Goal: Task Accomplishment & Management: Complete application form

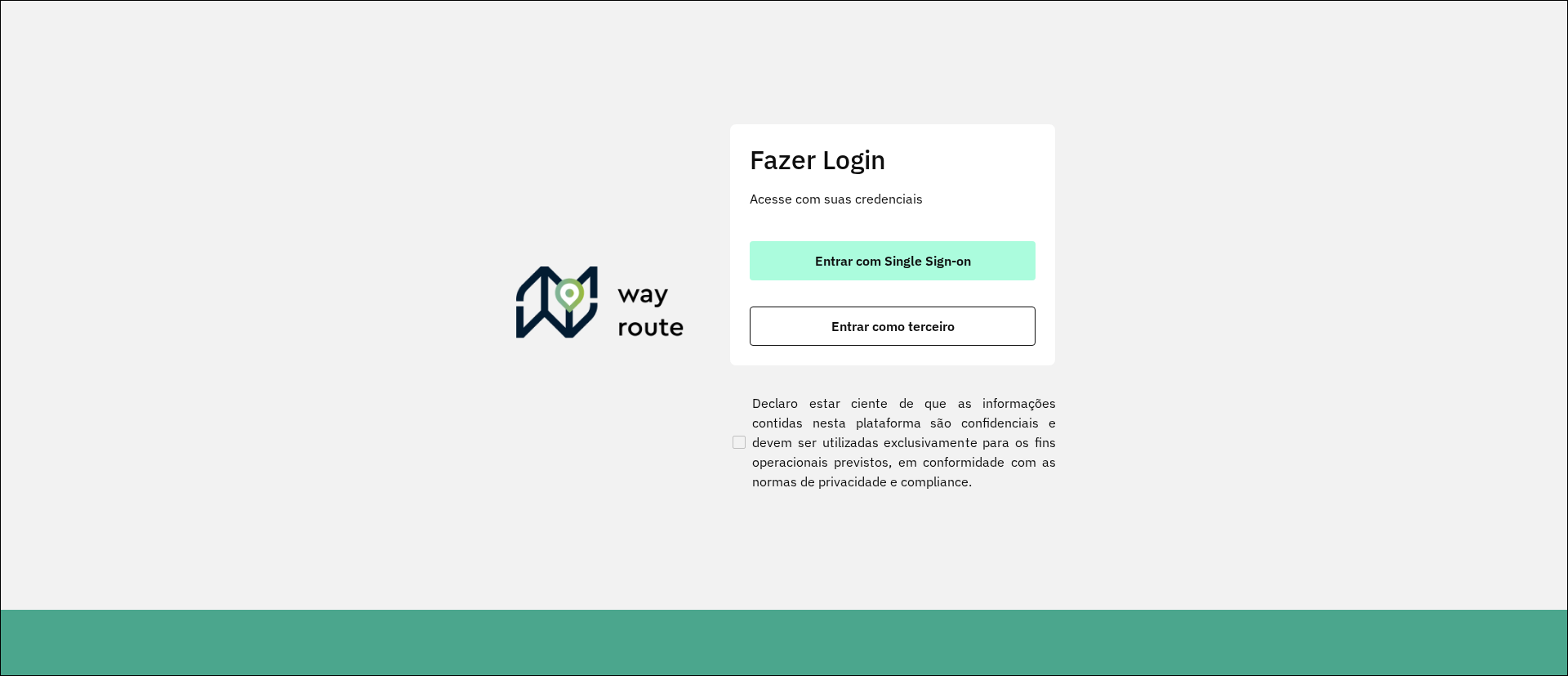
click at [916, 260] on span "Entrar com Single Sign-on" at bounding box center [893, 260] width 156 height 13
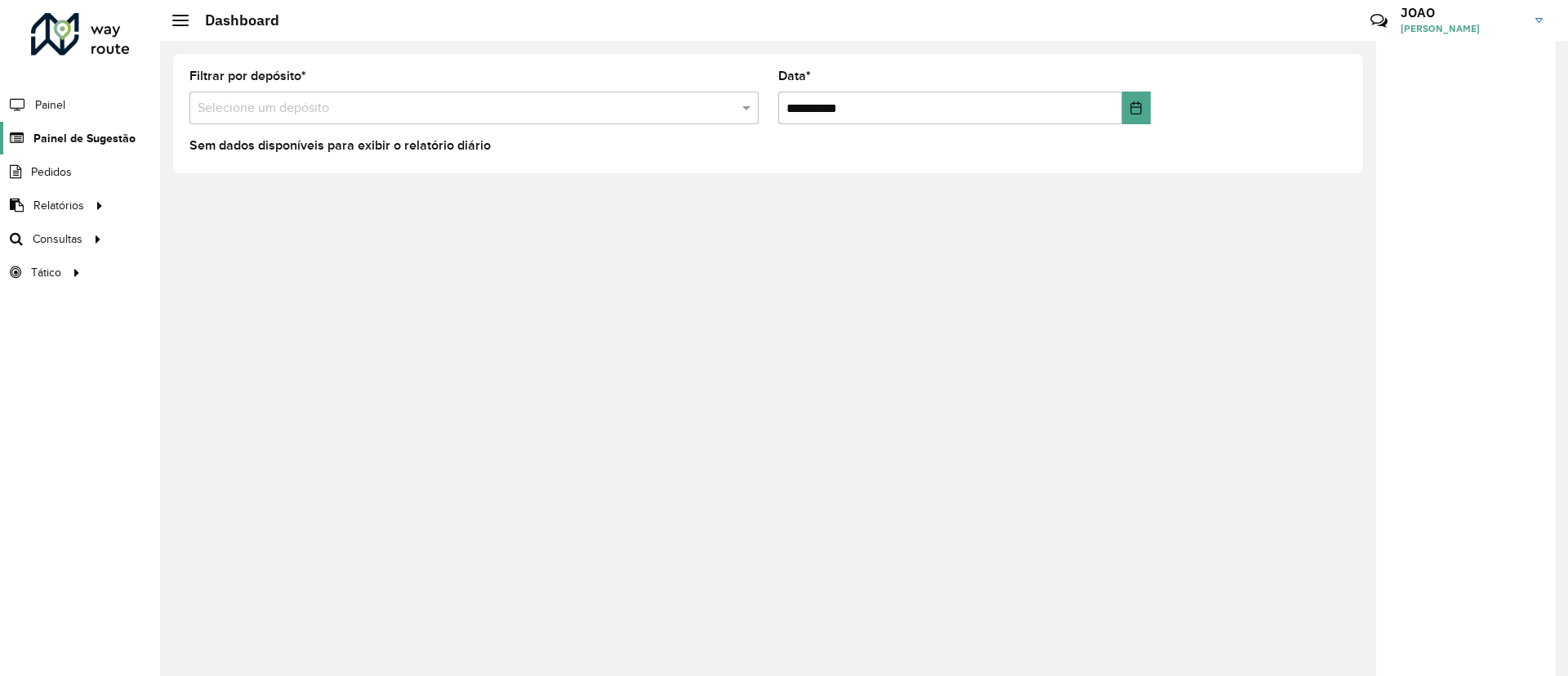
click at [78, 130] on span "Painel de Sugestão" at bounding box center [84, 138] width 102 height 18
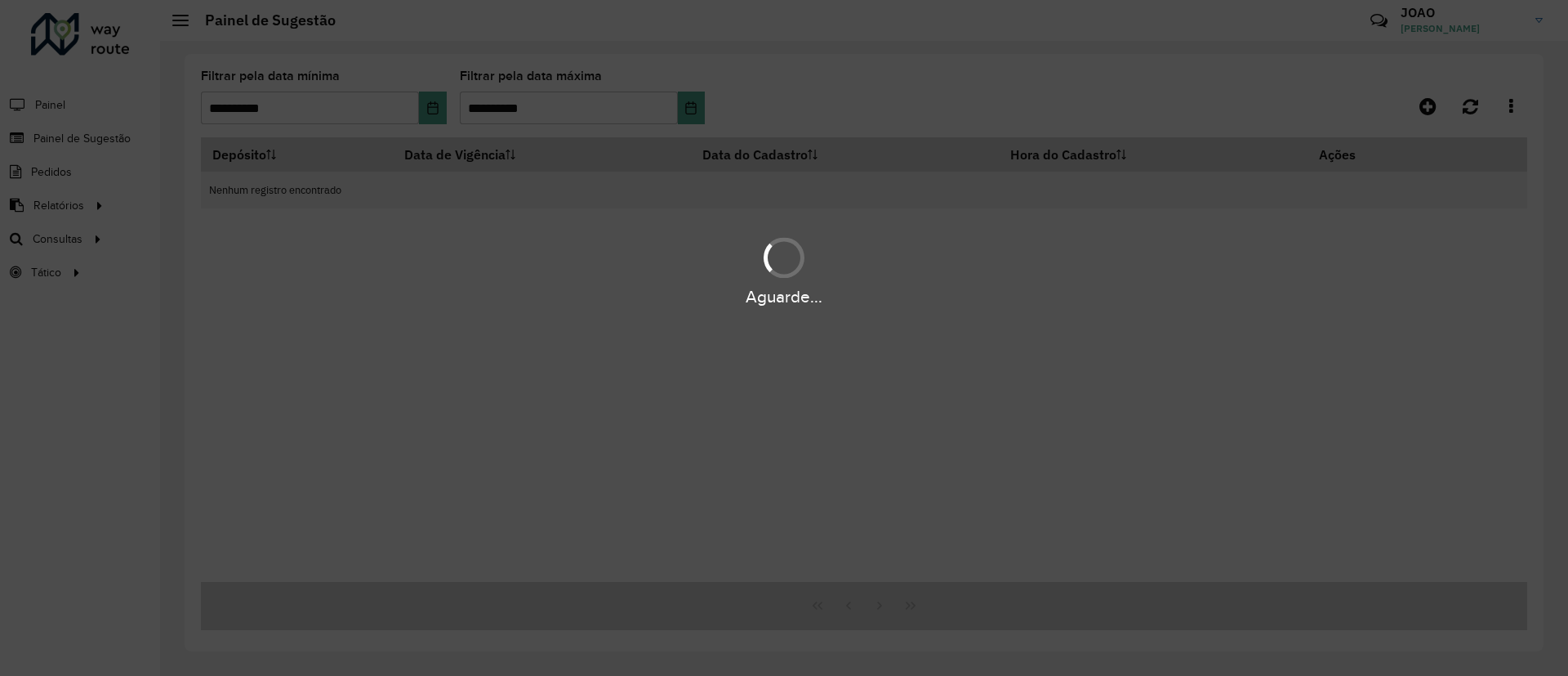
click at [284, 111] on div "Aguarde..." at bounding box center [784, 338] width 1568 height 676
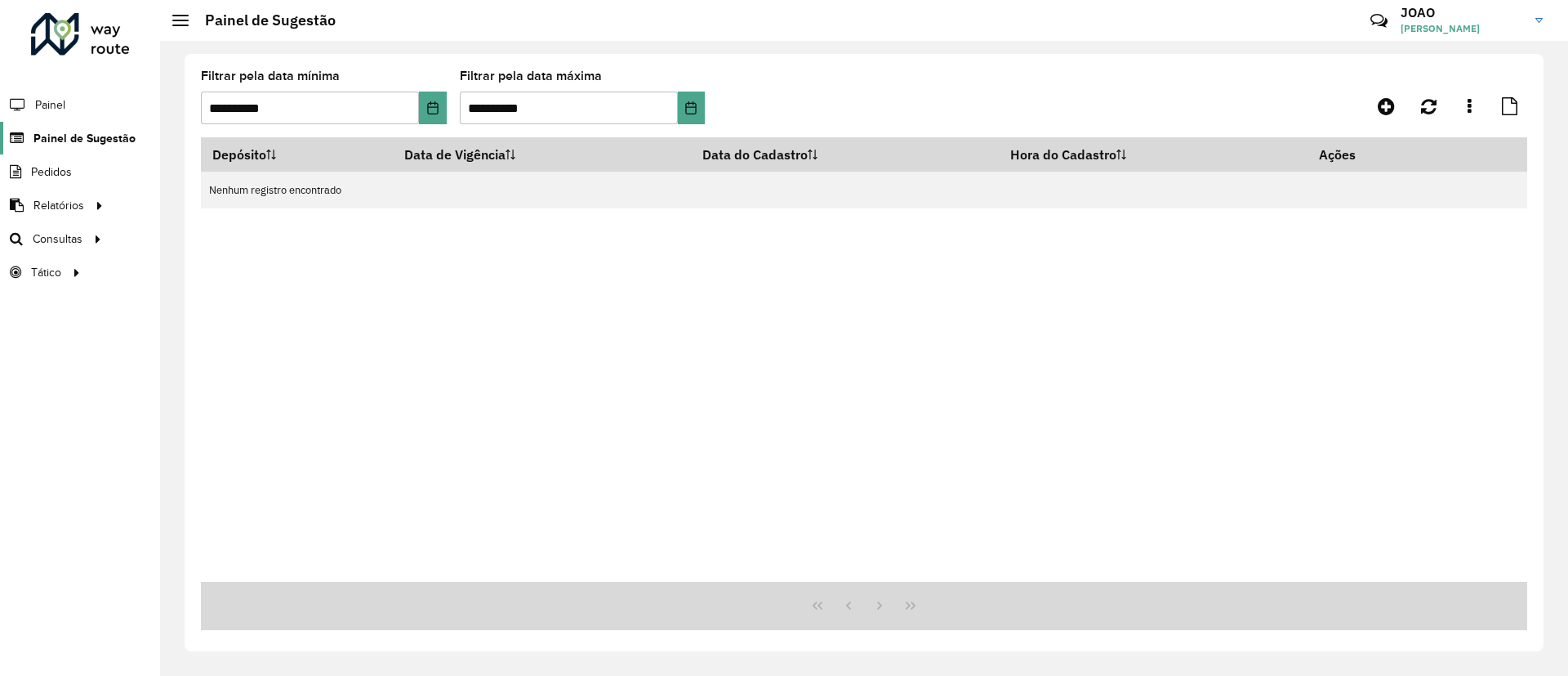
click at [68, 131] on span "Painel de Sugestão" at bounding box center [84, 138] width 102 height 18
click at [1380, 102] on icon at bounding box center [1387, 106] width 18 height 19
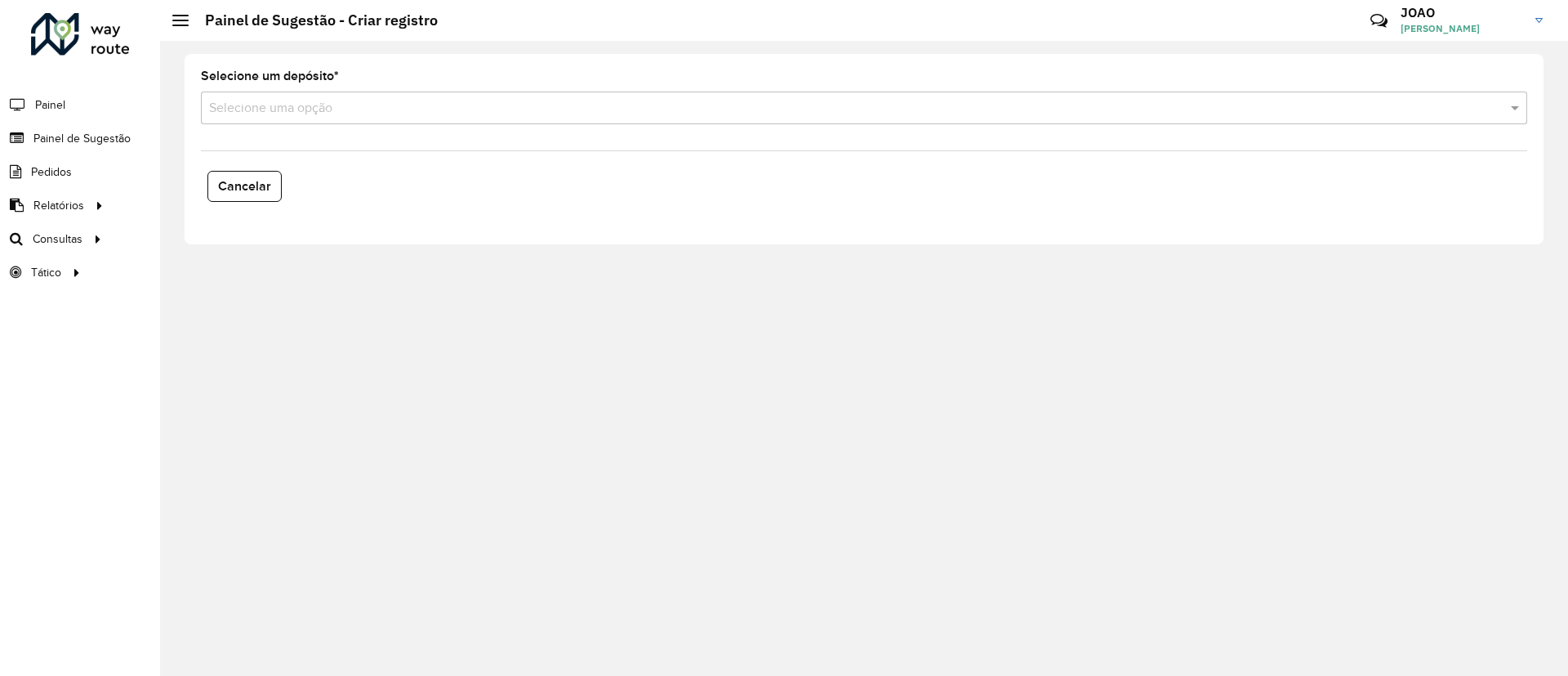
click at [259, 102] on input "text" at bounding box center [848, 109] width 1278 height 19
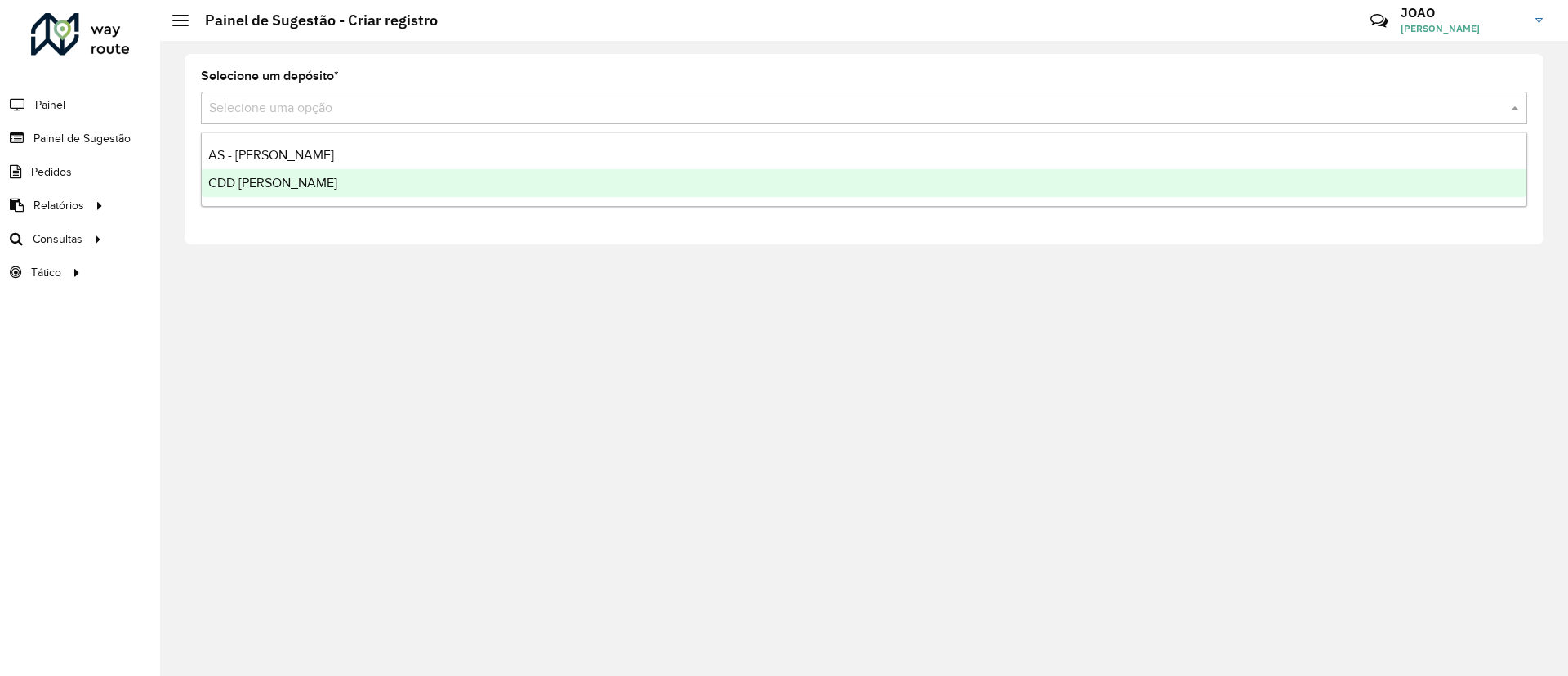
click at [239, 185] on span "CDD [PERSON_NAME]" at bounding box center [273, 183] width 130 height 14
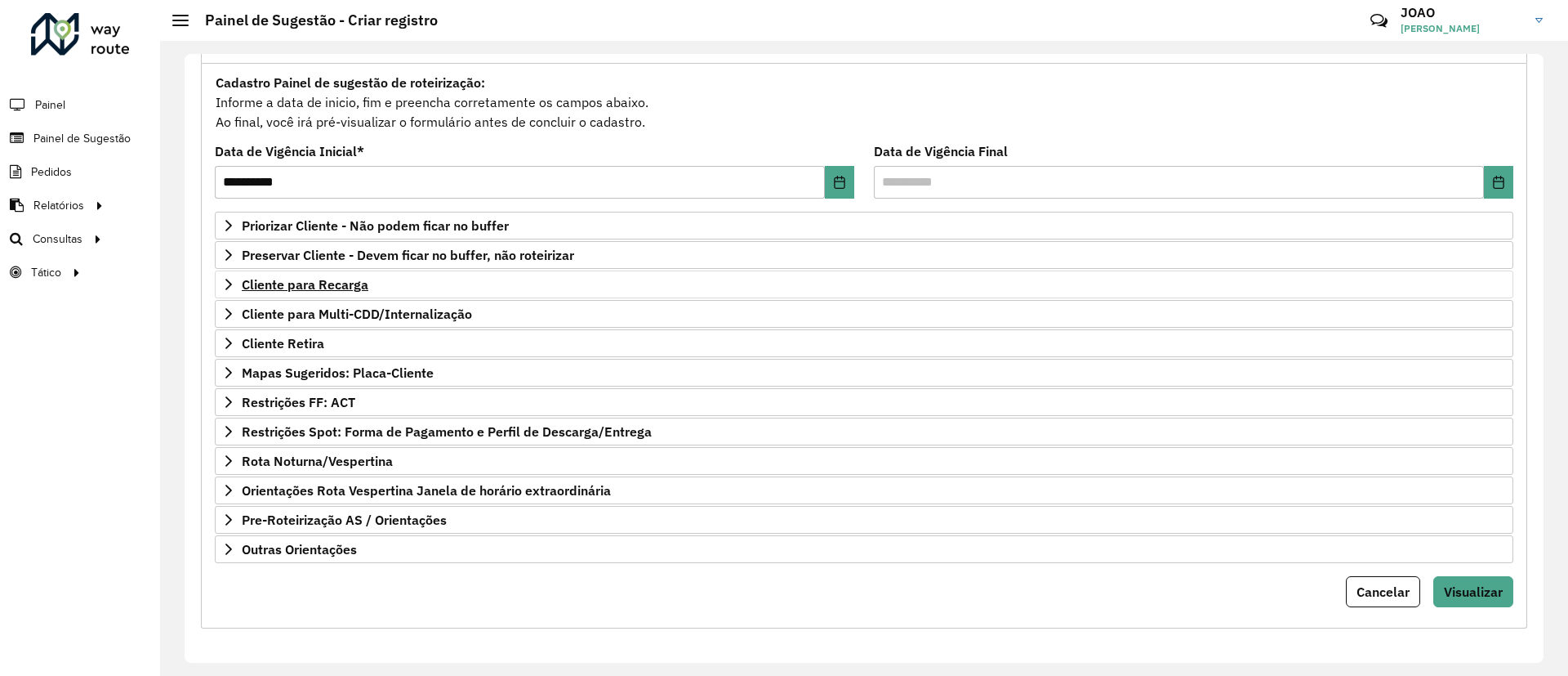
scroll to position [139, 0]
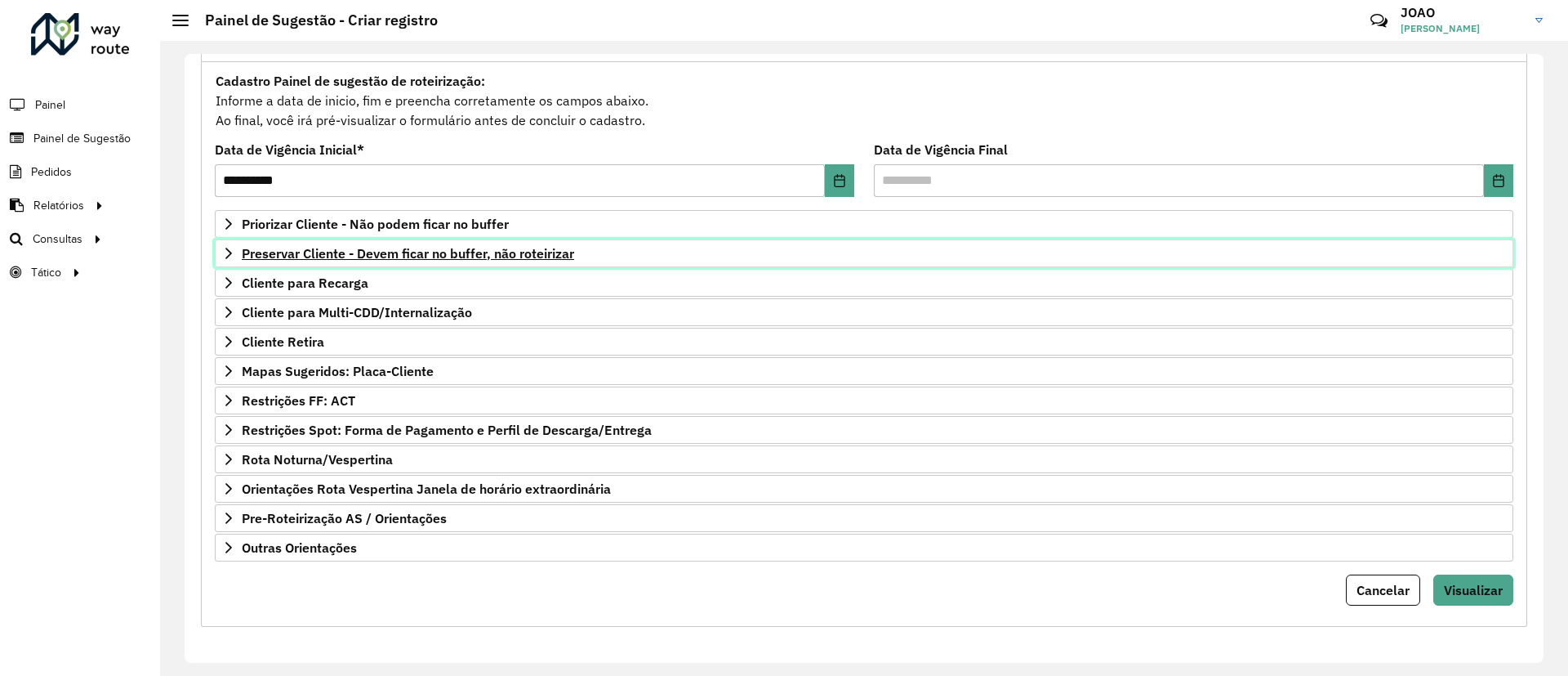
click at [457, 258] on span "Preservar Cliente - Devem ficar no buffer, não roteirizar" at bounding box center [408, 253] width 332 height 13
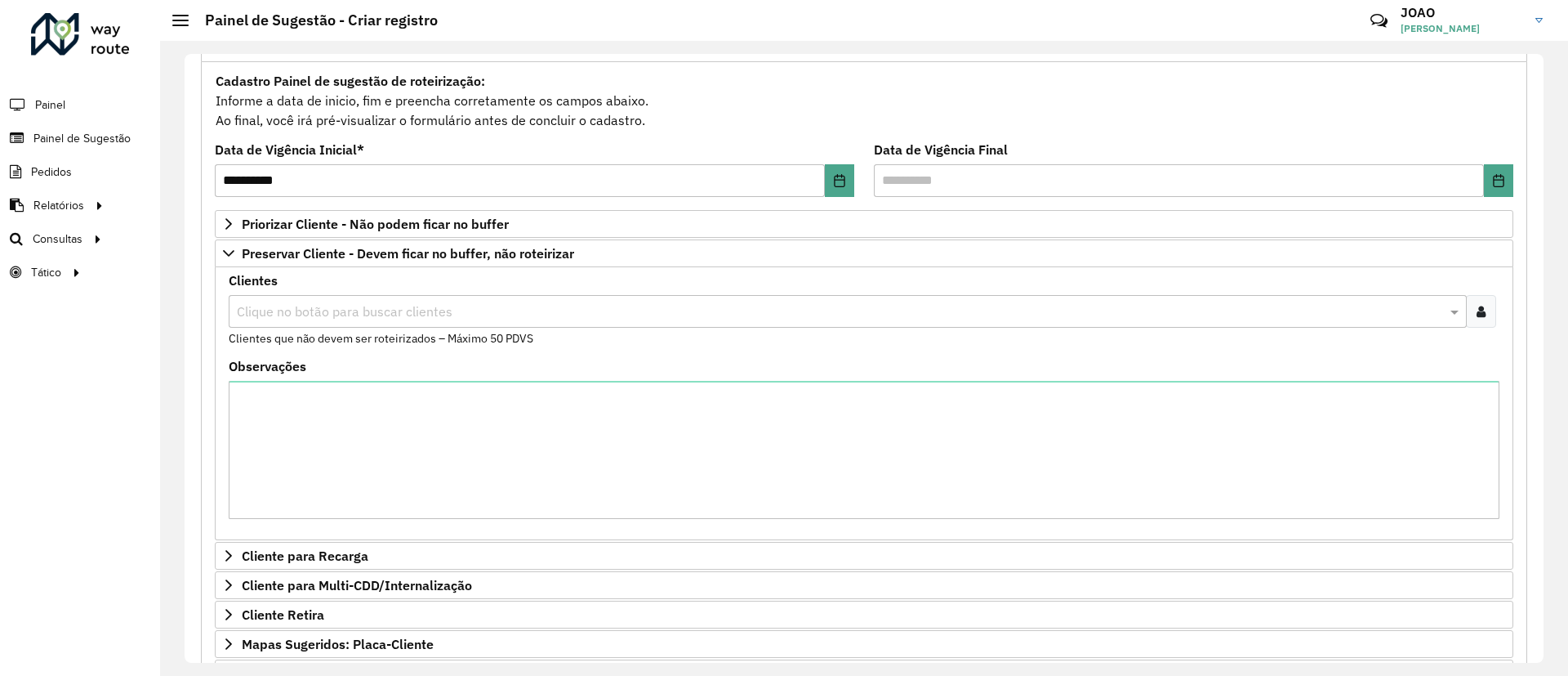
click at [340, 313] on input "text" at bounding box center [839, 312] width 1214 height 19
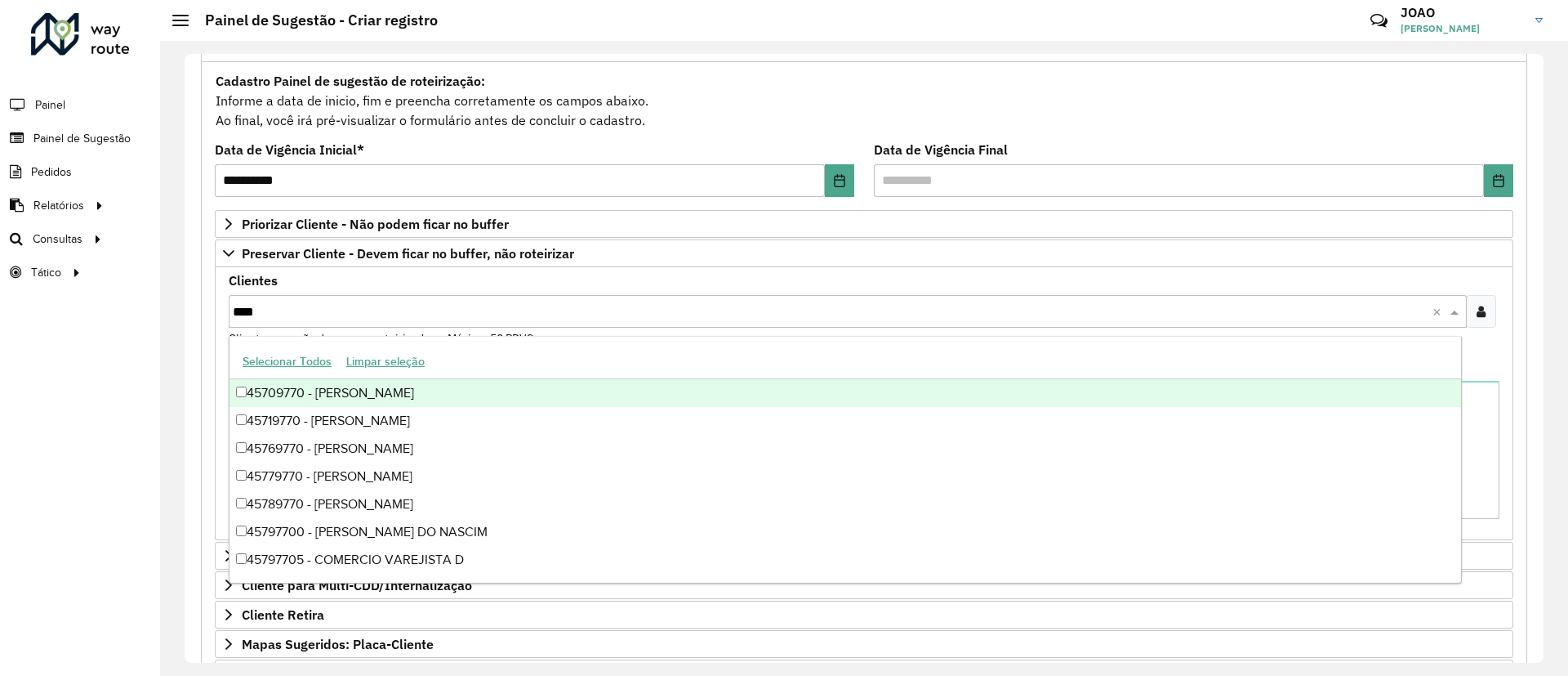
type input "*****"
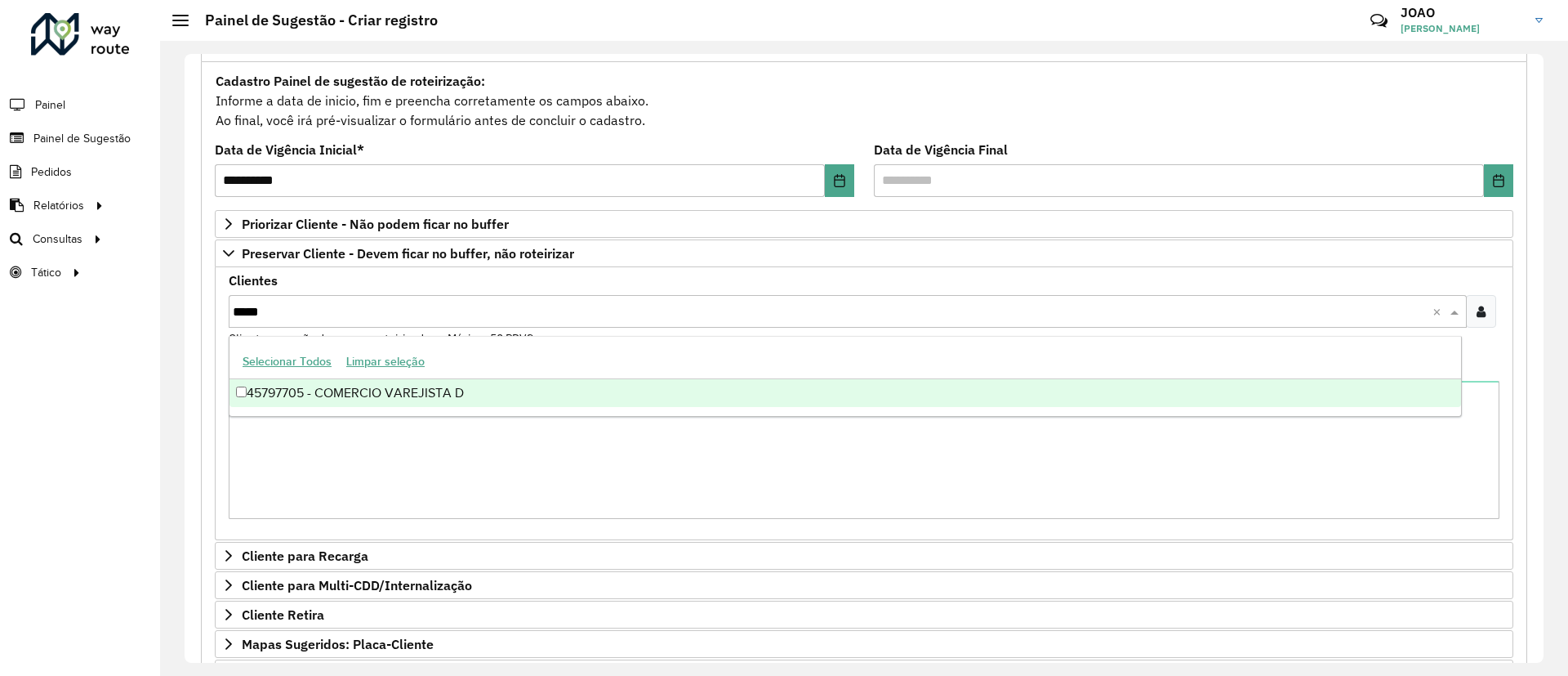
click at [357, 399] on div "45797705 - COMERCIO VAREJISTA D" at bounding box center [845, 393] width 1232 height 28
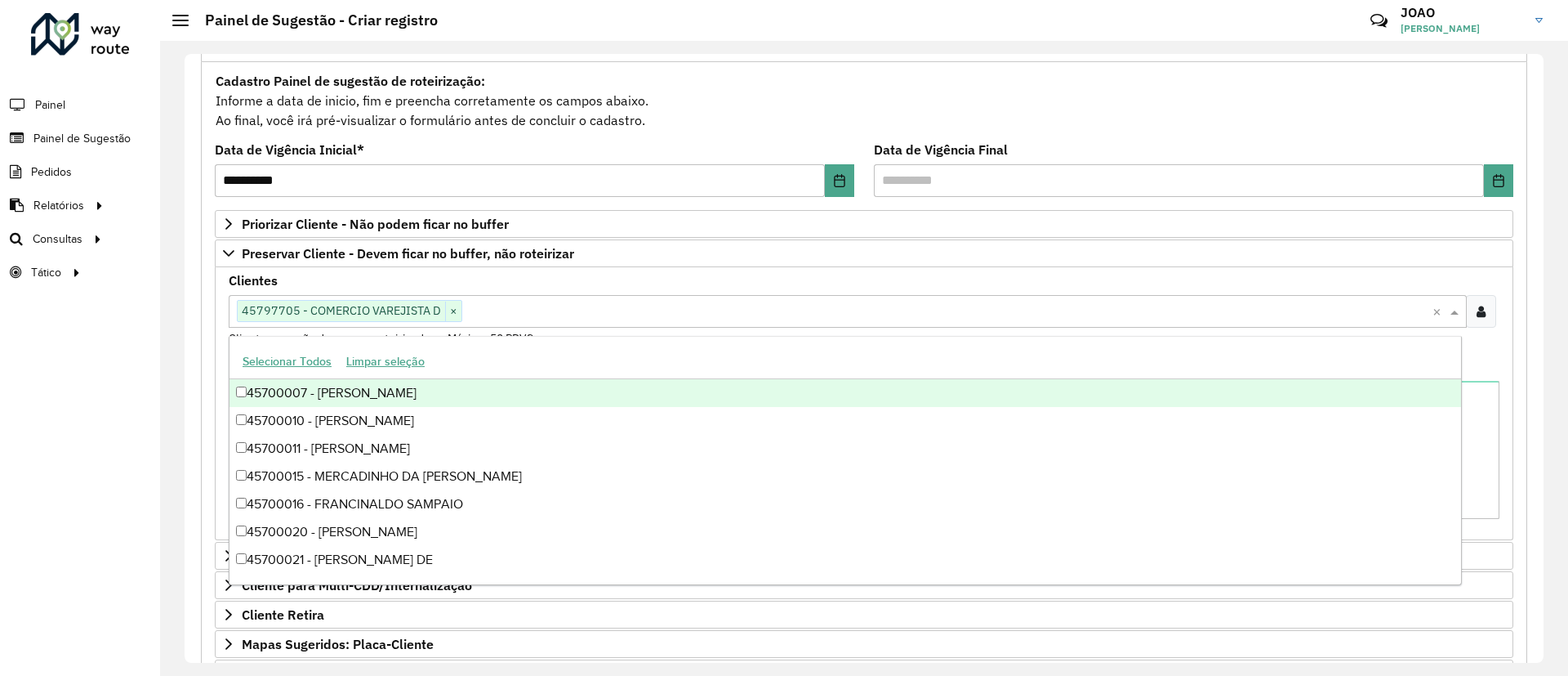
click at [627, 287] on div "Clientes Clique no botão para buscar clientes 45797705 - COMERCIO VAREJISTA D ×…" at bounding box center [864, 311] width 1271 height 73
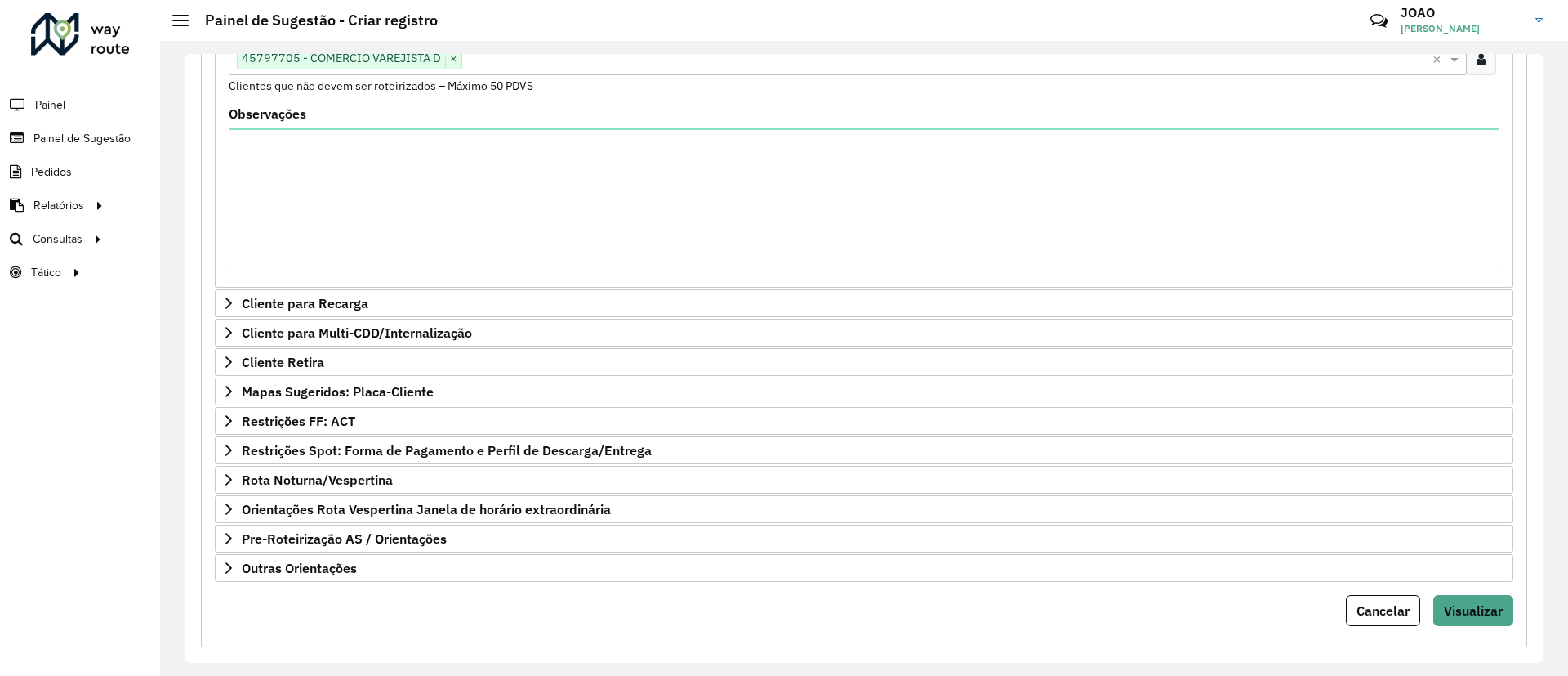
scroll to position [412, 0]
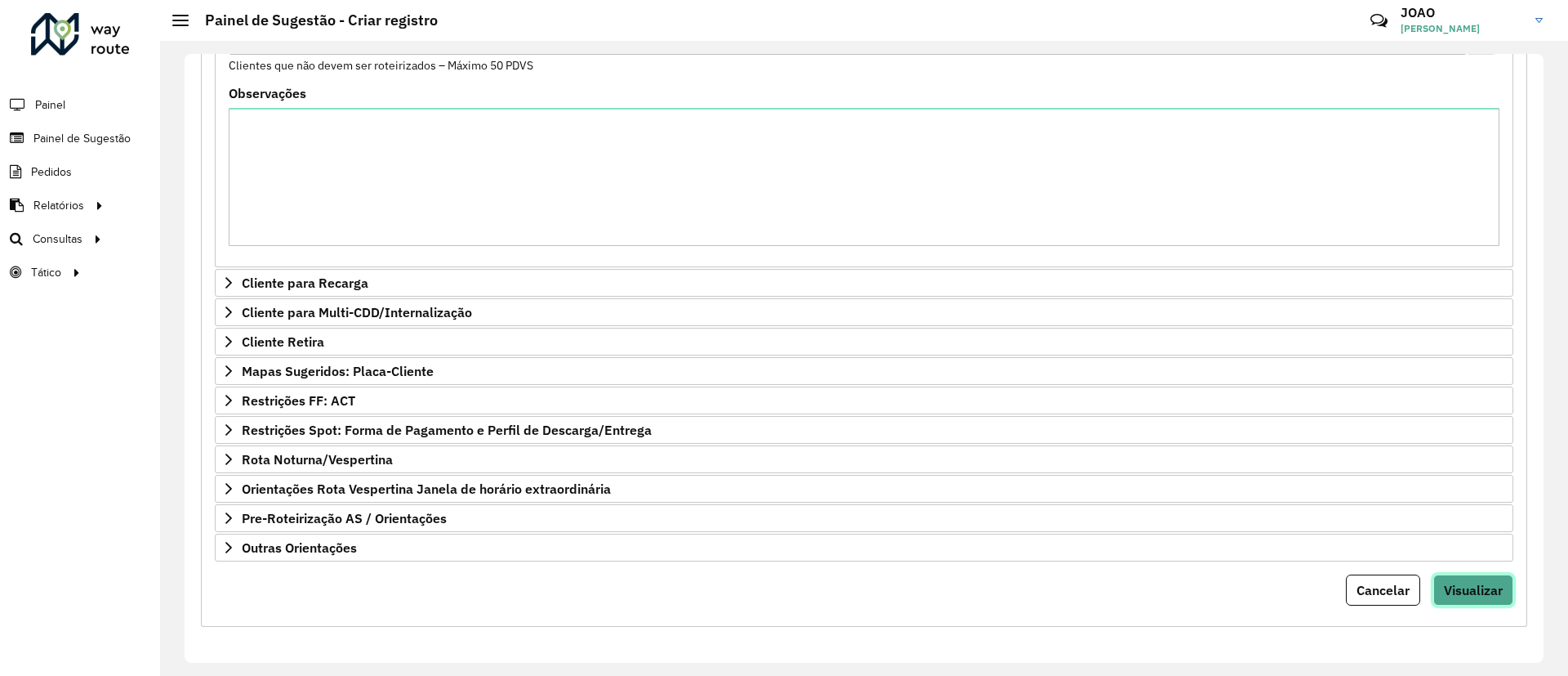
click at [1481, 596] on span "Visualizar" at bounding box center [1474, 590] width 59 height 17
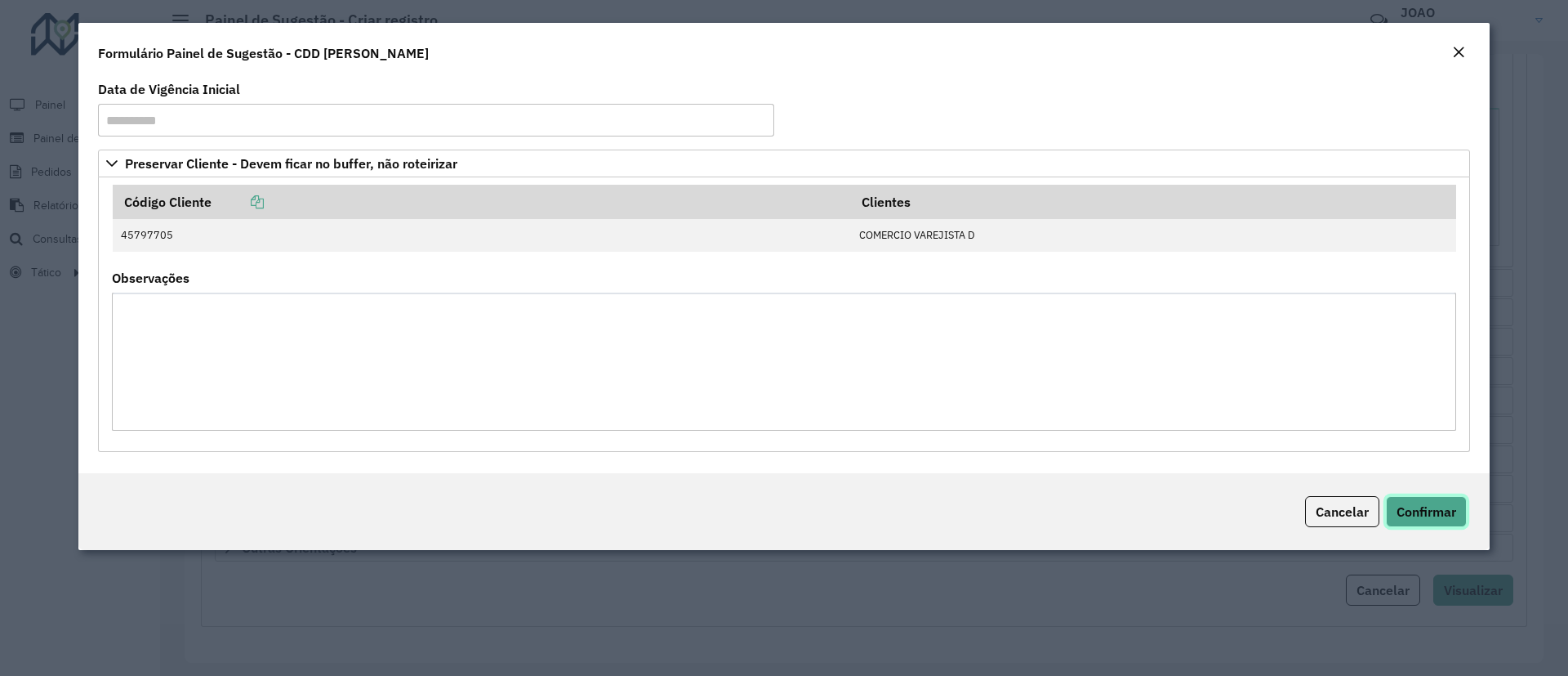
click at [1432, 521] on button "Confirmar" at bounding box center [1426, 511] width 80 height 31
